Goal: Task Accomplishment & Management: Use online tool/utility

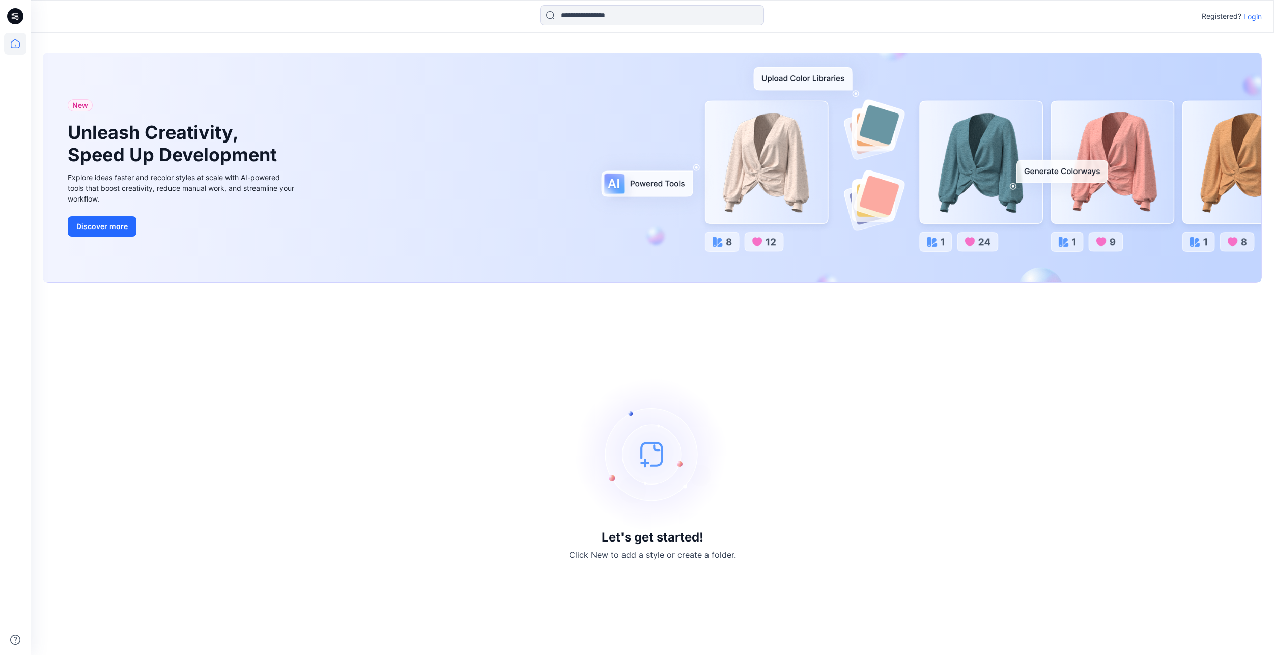
click at [16, 16] on icon at bounding box center [15, 16] width 16 height 16
drag, startPoint x: 16, startPoint y: 15, endPoint x: 124, endPoint y: 516, distance: 512.1
click at [124, 516] on div "Let's get started! Click New to add a style or create a folder." at bounding box center [652, 469] width 1219 height 348
click at [654, 458] on img at bounding box center [652, 454] width 153 height 153
click at [647, 463] on img at bounding box center [652, 454] width 153 height 153
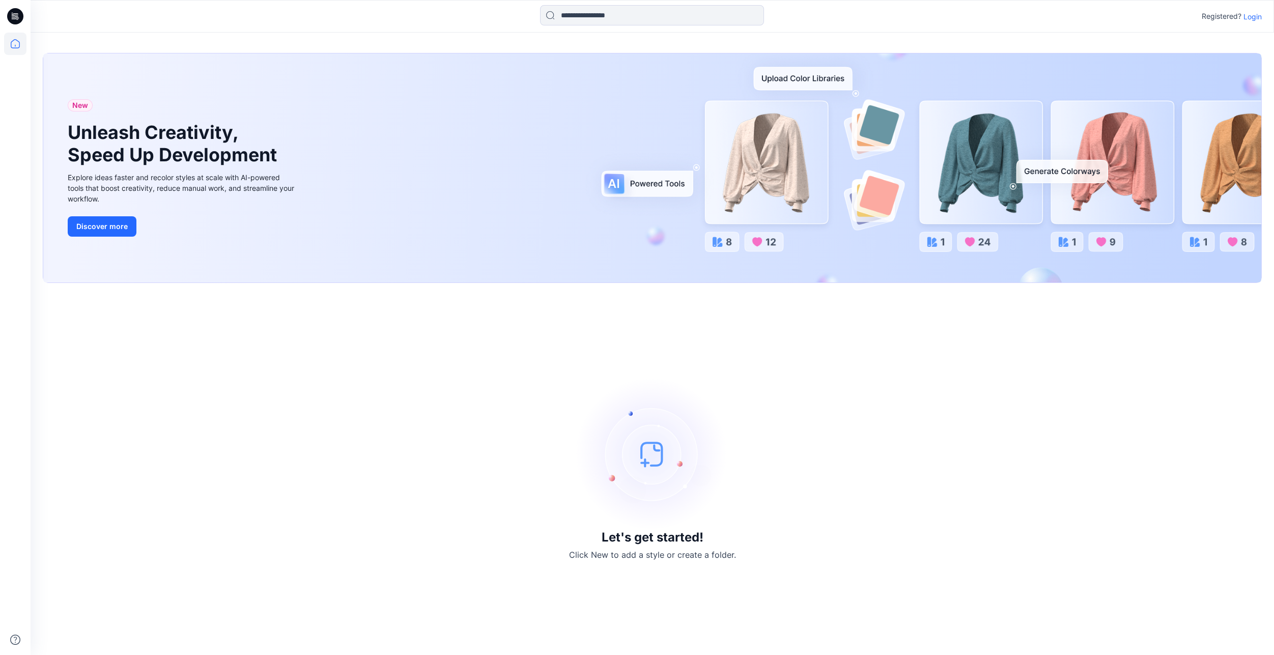
click at [642, 538] on h3 "Let's get started!" at bounding box center [652, 537] width 102 height 14
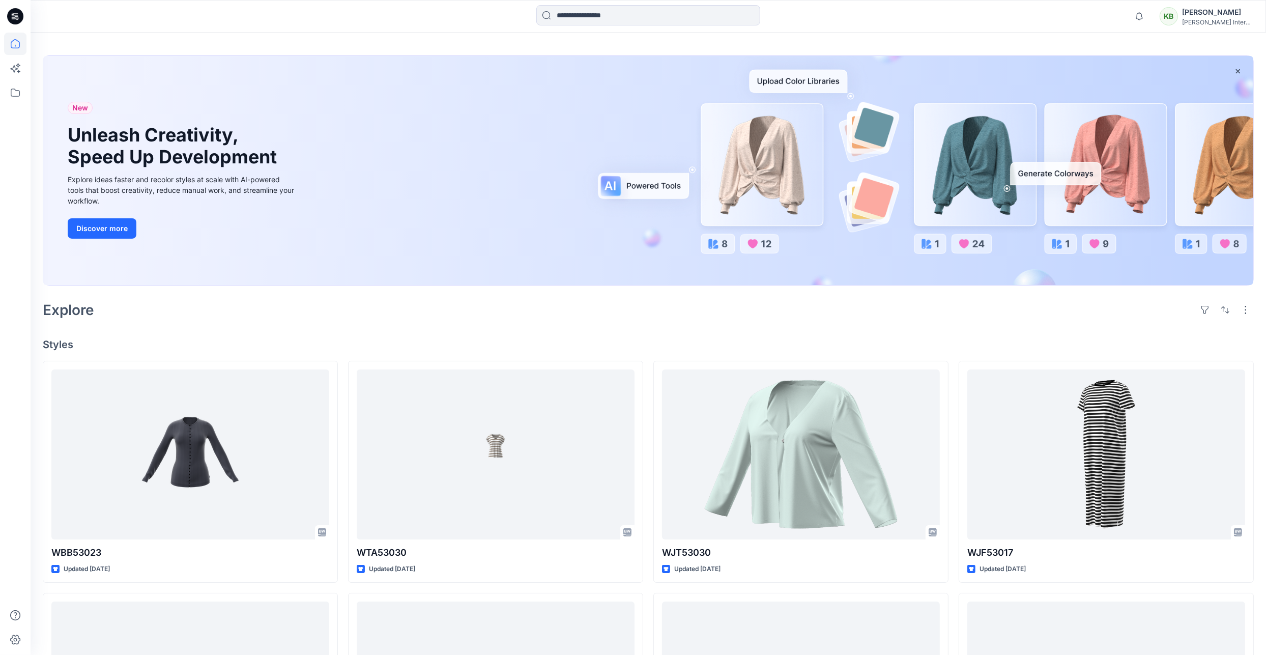
scroll to position [51, 0]
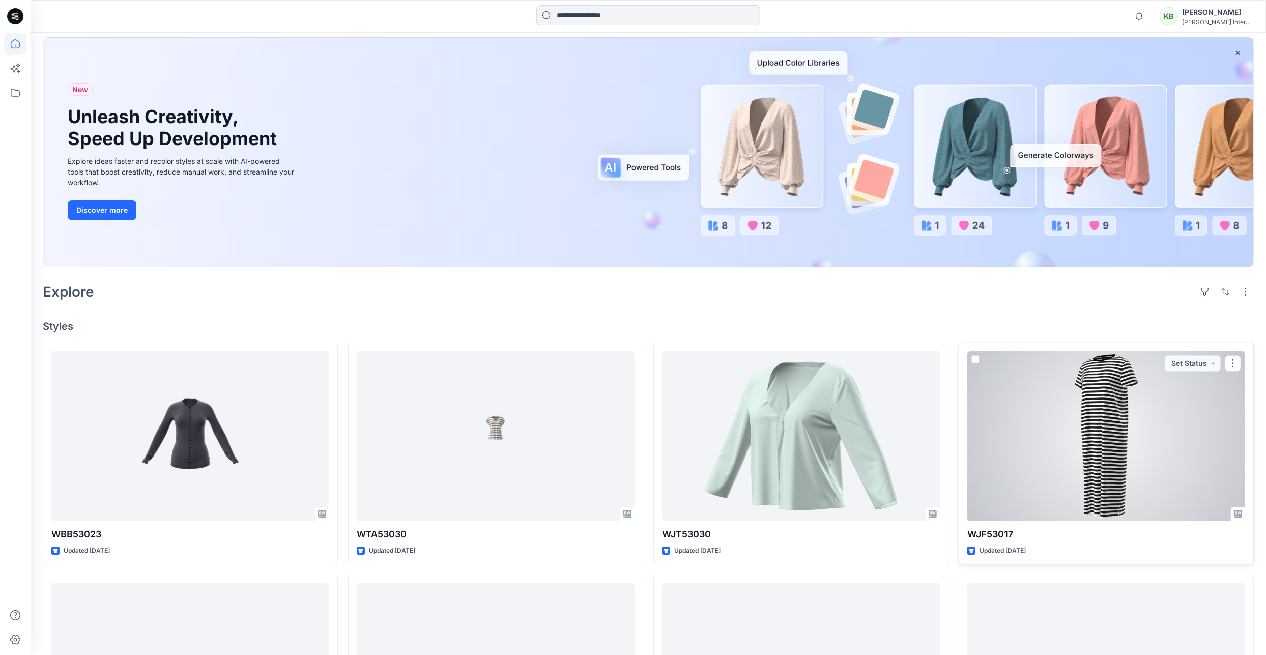
click at [1111, 415] on div at bounding box center [1106, 436] width 278 height 170
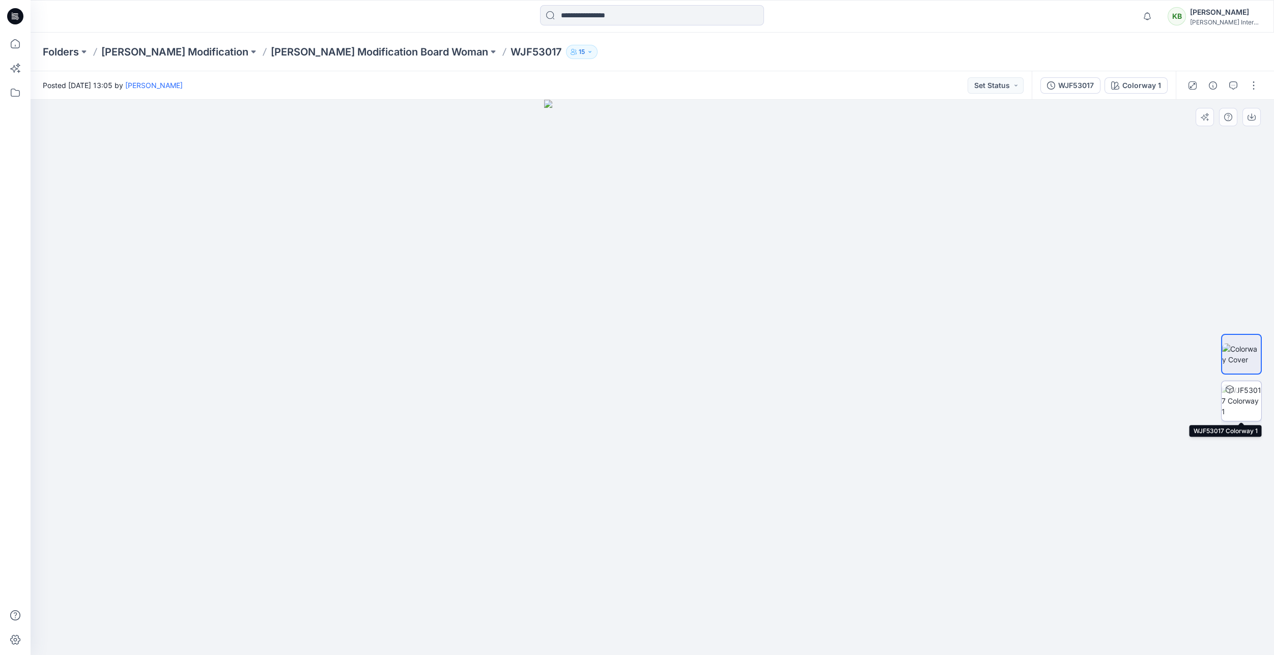
click at [1246, 394] on img at bounding box center [1241, 401] width 40 height 32
click at [1240, 400] on img at bounding box center [1241, 401] width 39 height 32
click at [1067, 83] on div "WJF53017" at bounding box center [1076, 85] width 36 height 11
